Goal: Information Seeking & Learning: Learn about a topic

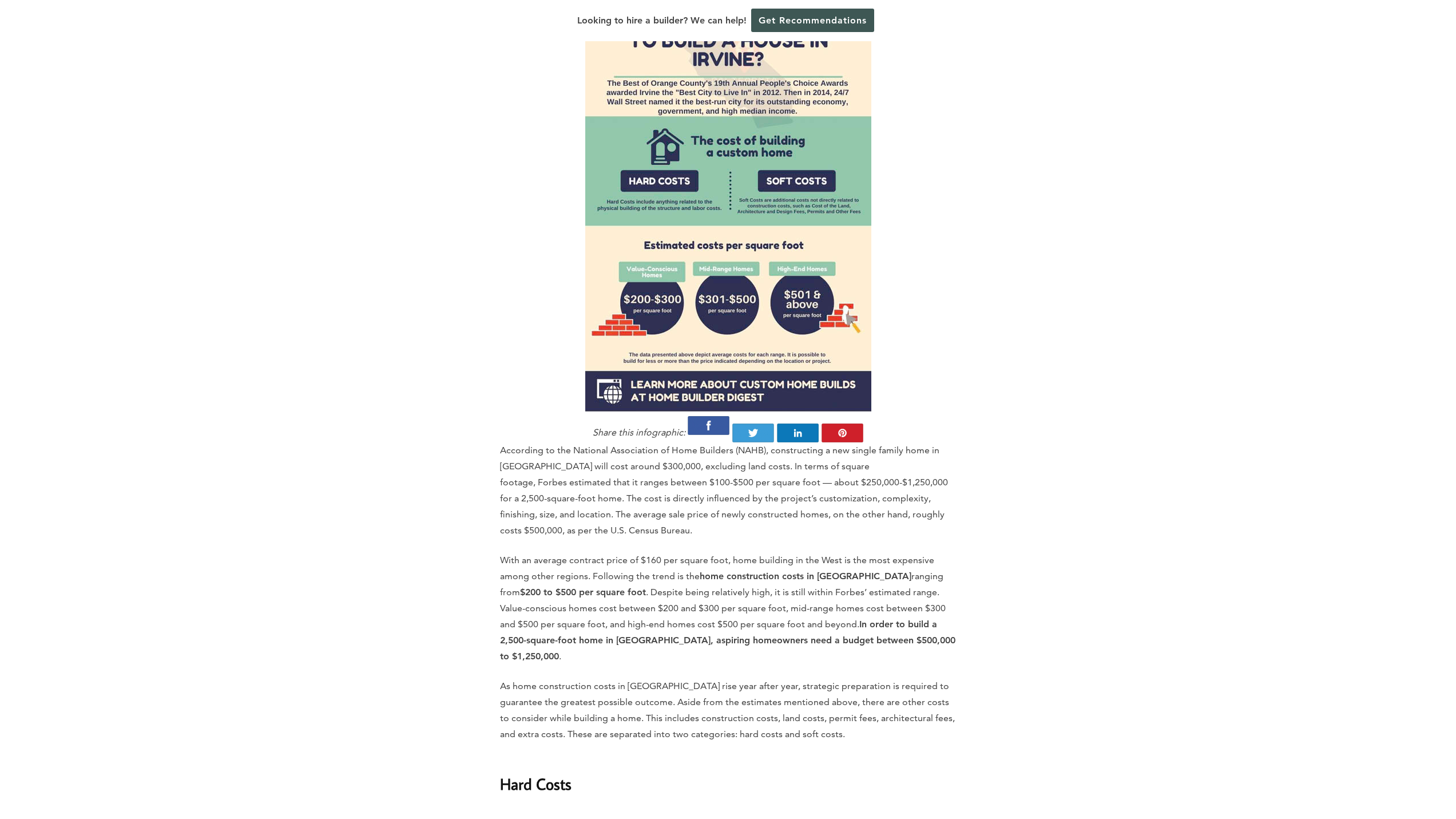
scroll to position [1144, 0]
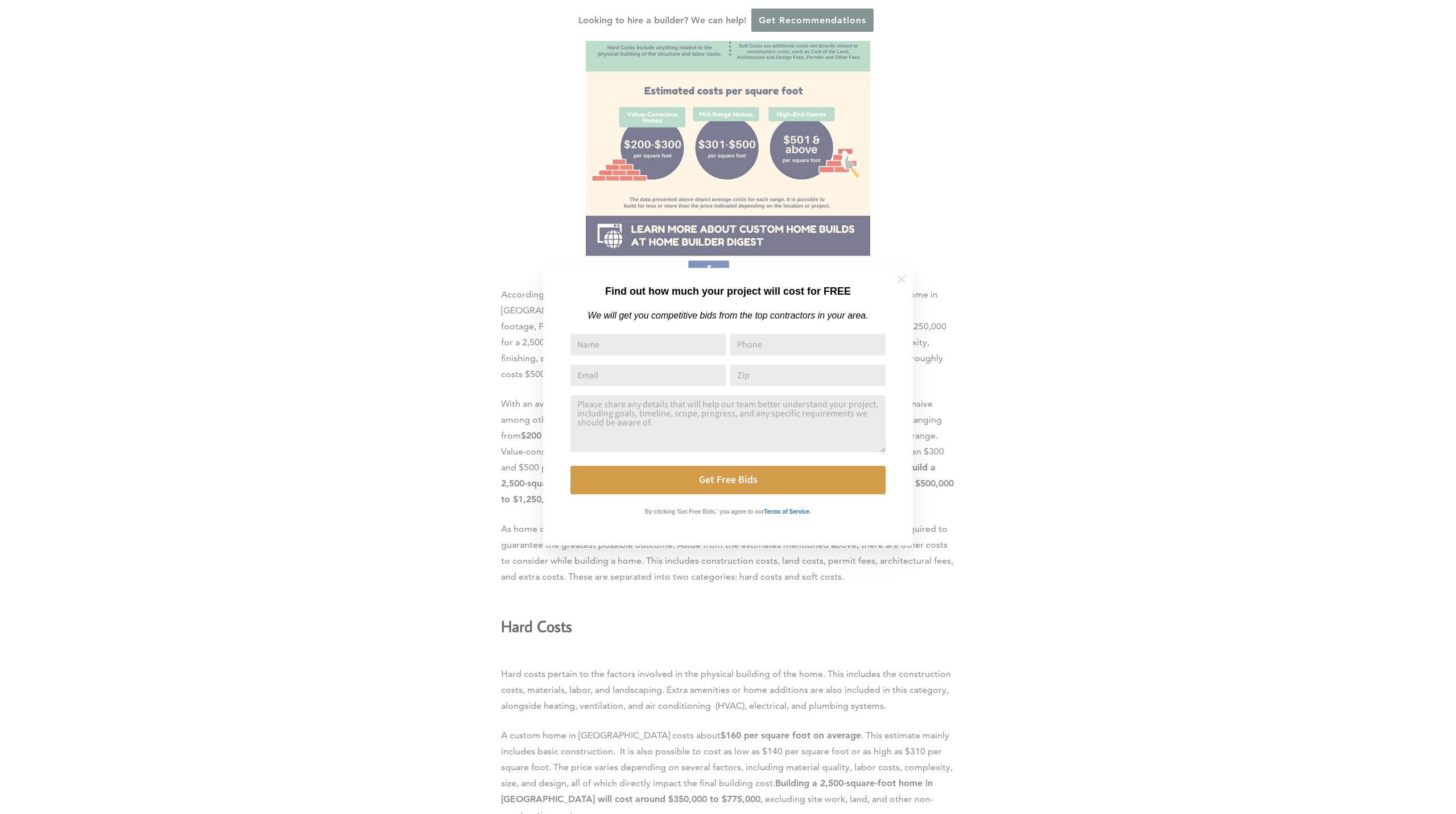
click at [901, 284] on icon at bounding box center [901, 279] width 13 height 13
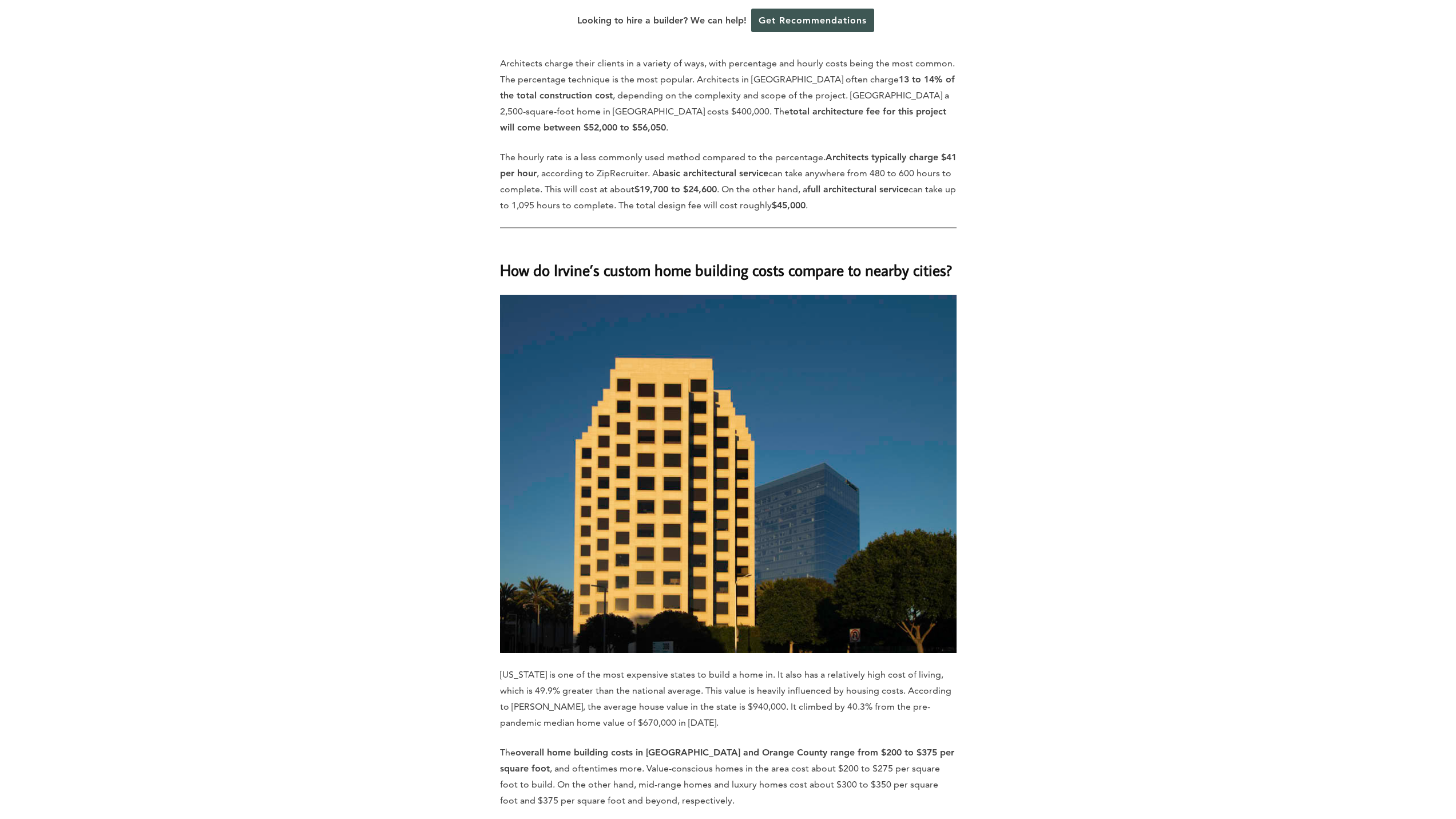
scroll to position [4579, 0]
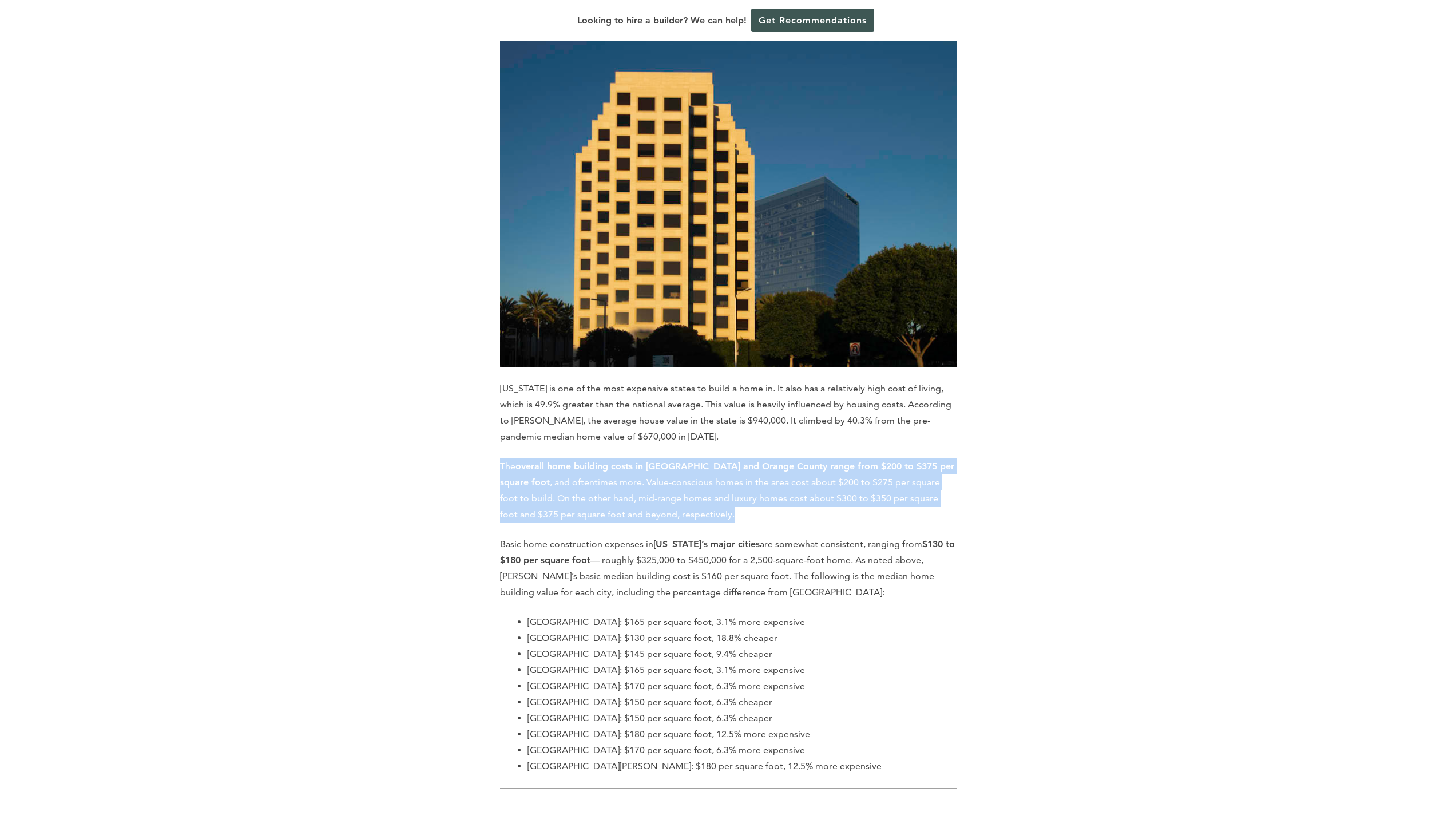
drag, startPoint x: 694, startPoint y: 439, endPoint x: 499, endPoint y: 396, distance: 199.7
copy p "The overall home building costs in Los Angeles and Orange County range from $20…"
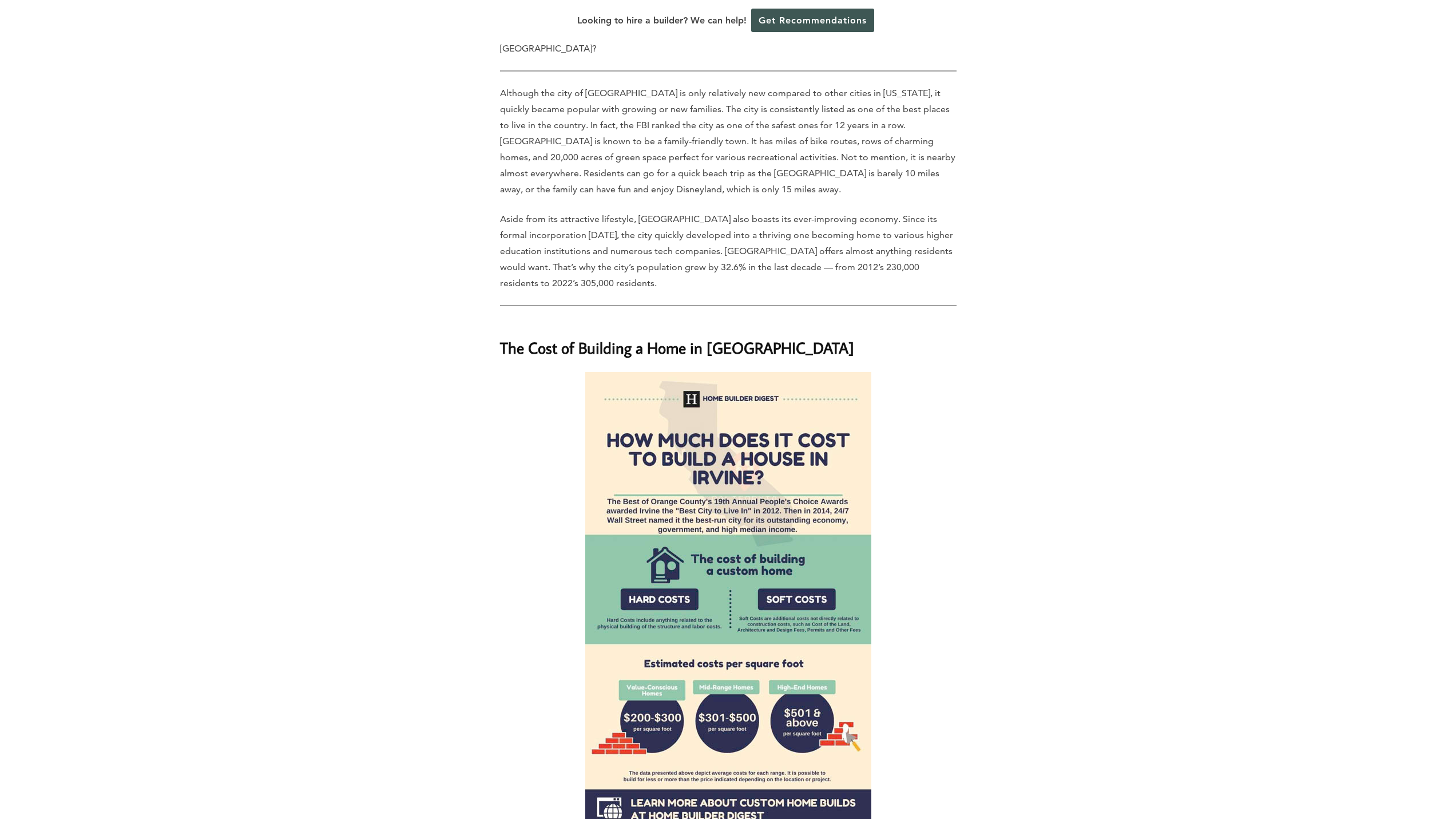
scroll to position [0, 0]
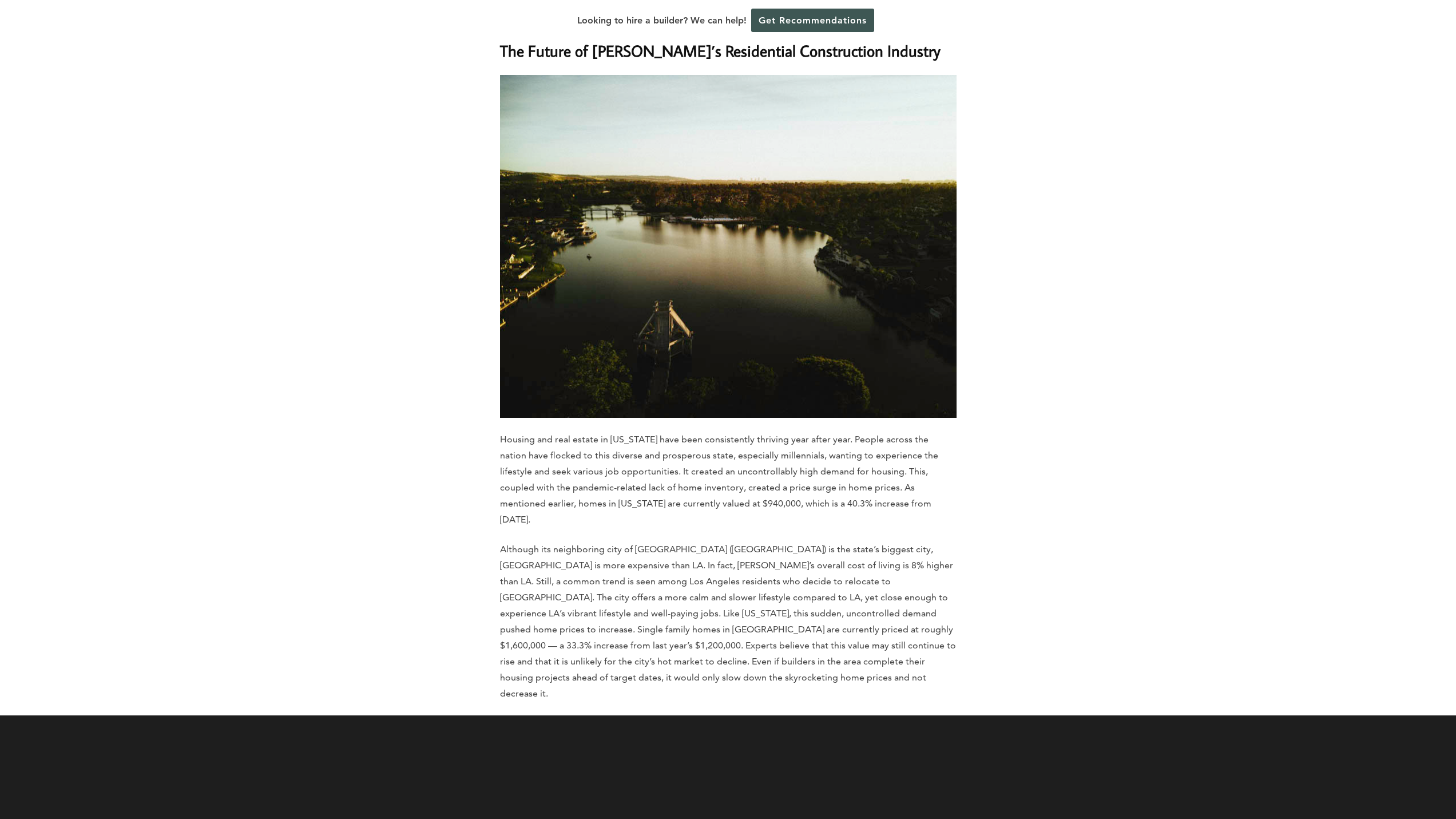
scroll to position [5261, 0]
